Goal: Transaction & Acquisition: Purchase product/service

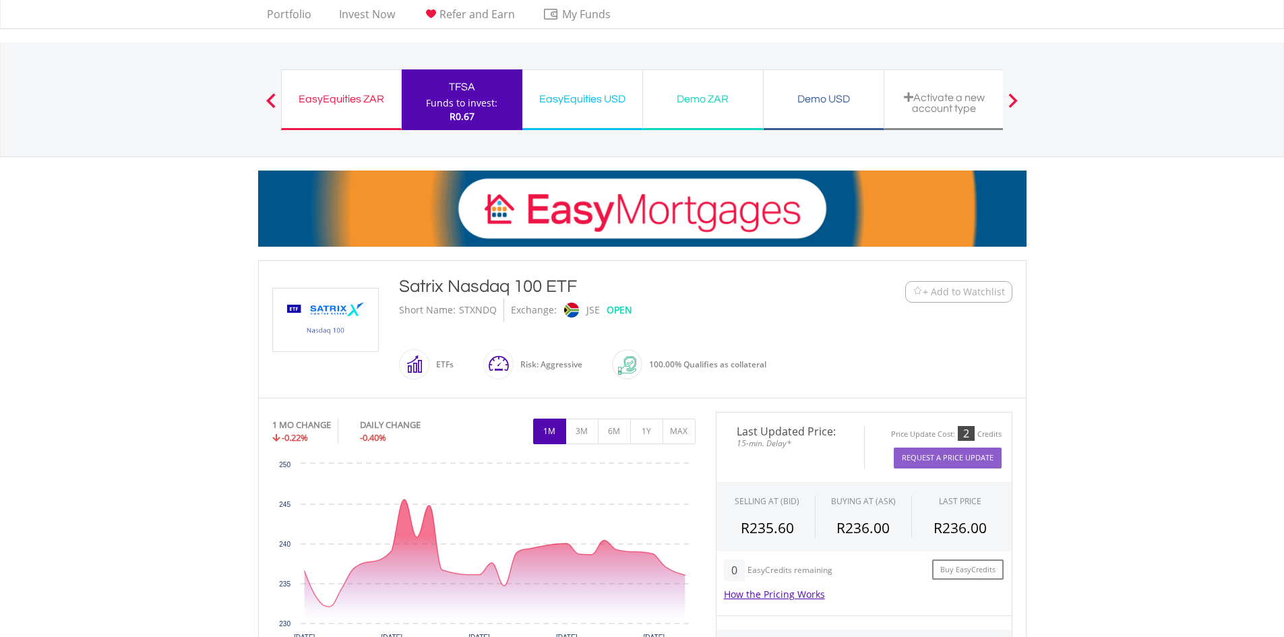
scroll to position [67, 0]
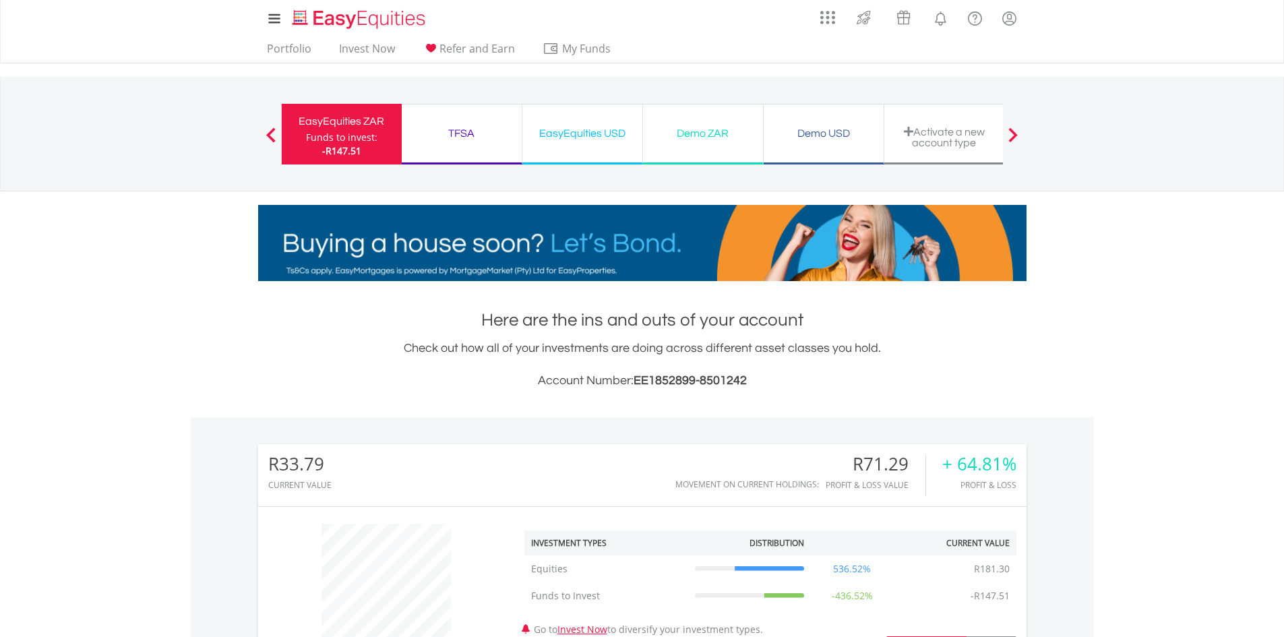
click at [453, 124] on div "TFSA" at bounding box center [462, 133] width 104 height 19
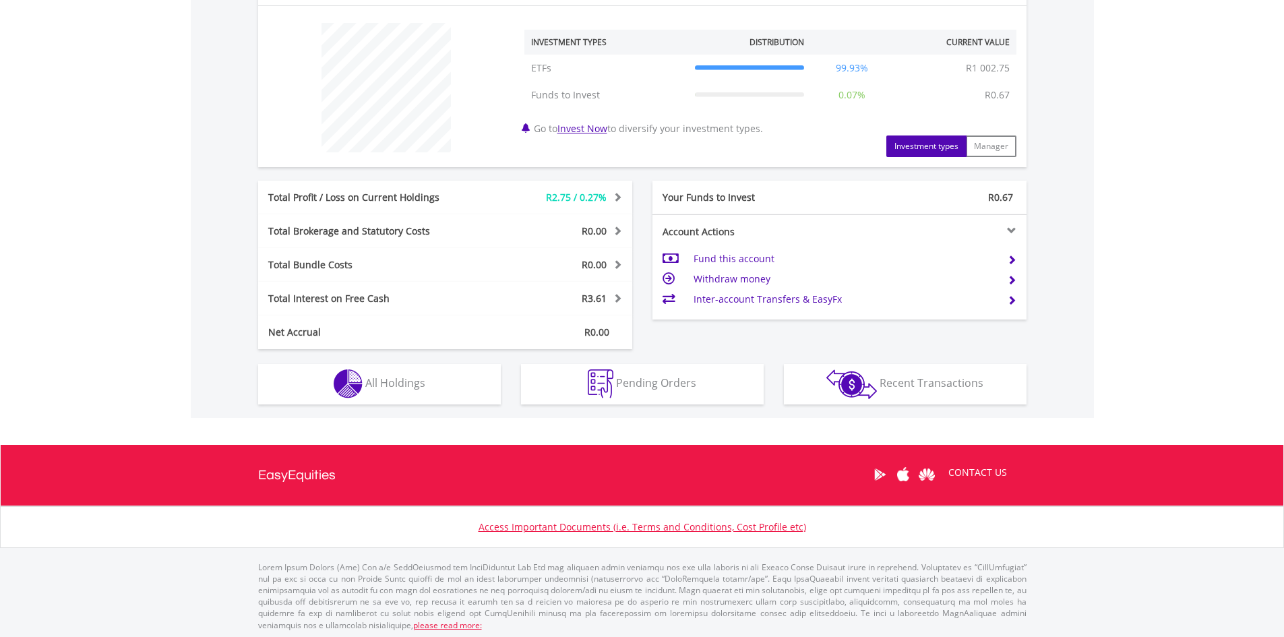
scroll to position [504, 0]
